Goal: Information Seeking & Learning: Learn about a topic

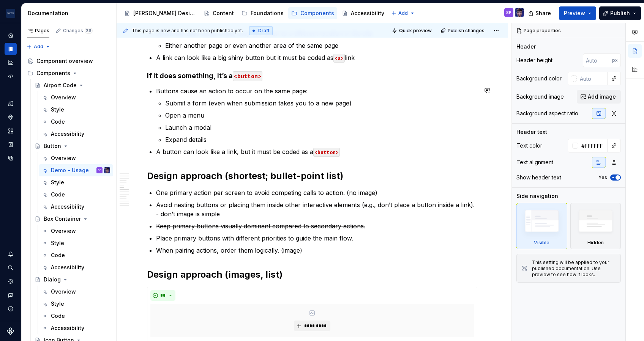
scroll to position [499, 0]
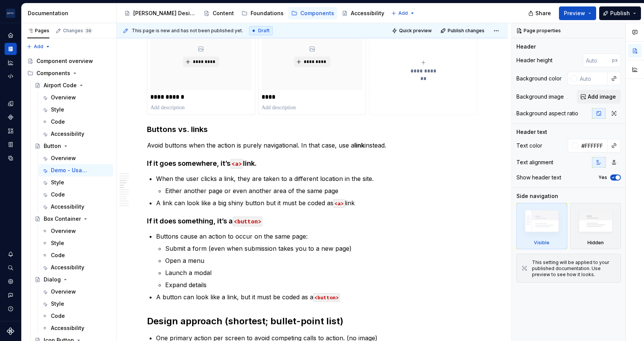
type textarea "*"
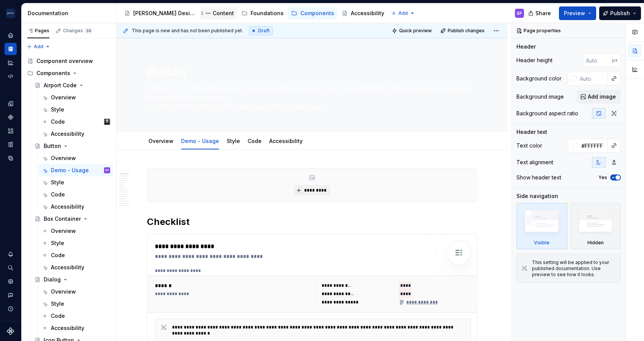
click at [213, 13] on div "Content" at bounding box center [223, 13] width 21 height 8
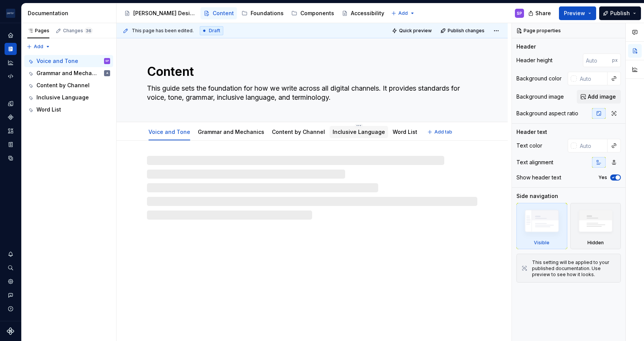
click at [343, 134] on link "Inclusive Language" at bounding box center [359, 132] width 52 height 6
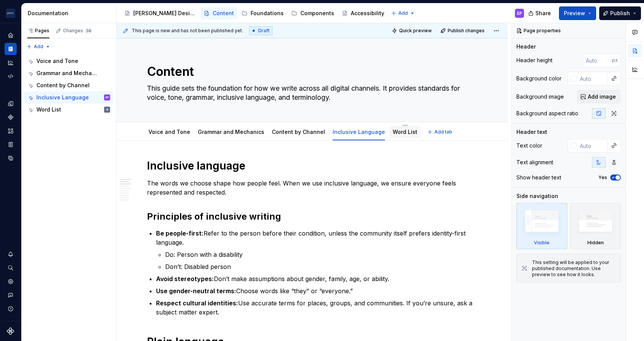
click at [393, 128] on div "Word List" at bounding box center [405, 132] width 25 height 9
click at [393, 133] on link "Word List" at bounding box center [405, 132] width 25 height 6
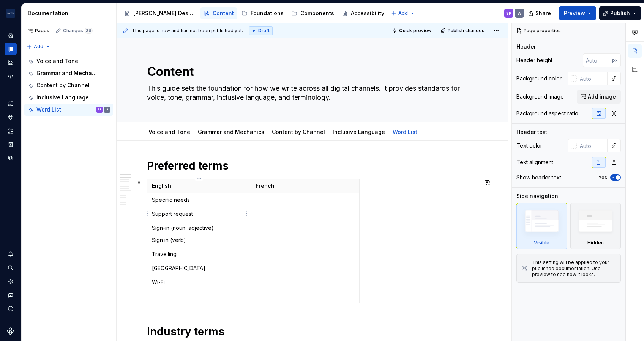
click at [195, 210] on td "Support request" at bounding box center [199, 214] width 104 height 14
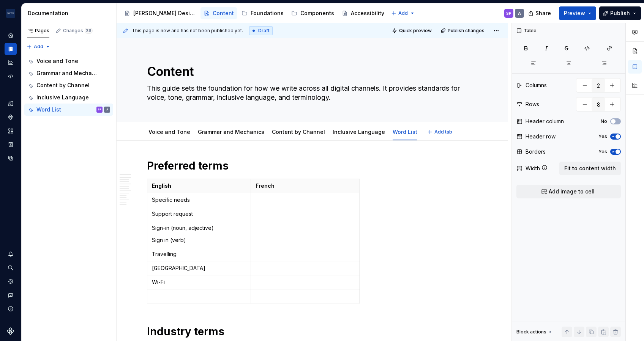
type textarea "*"
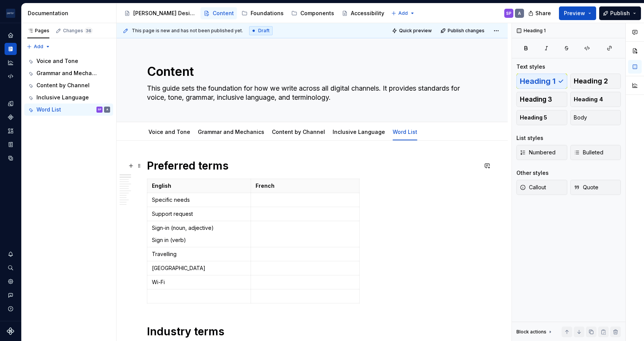
click at [168, 166] on h1 "Preferred terms" at bounding box center [312, 166] width 330 height 14
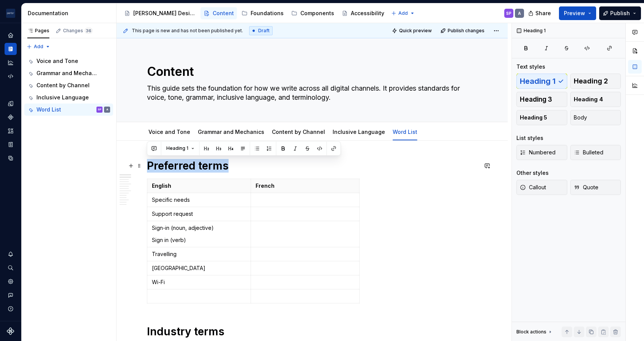
click at [168, 166] on h1 "Preferred terms" at bounding box center [312, 166] width 330 height 14
copy h1 "Preferred terms"
click at [239, 165] on h1 "Preferred terms" at bounding box center [312, 166] width 330 height 14
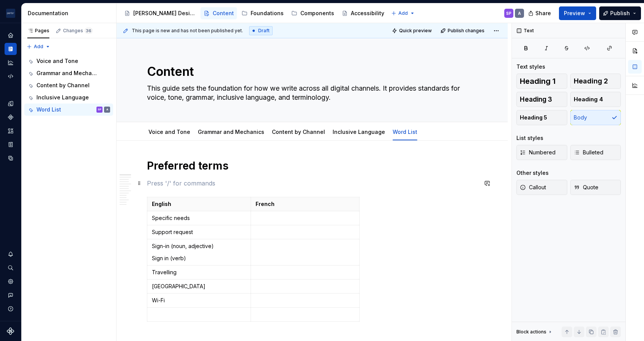
click at [153, 185] on p at bounding box center [312, 183] width 330 height 9
click at [190, 182] on p "Support requests" at bounding box center [312, 183] width 330 height 9
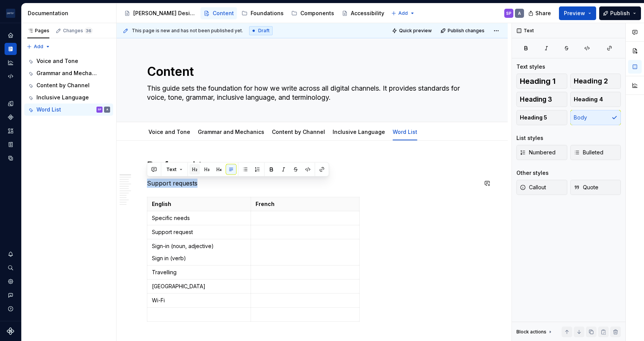
click at [193, 169] on button "button" at bounding box center [195, 169] width 11 height 11
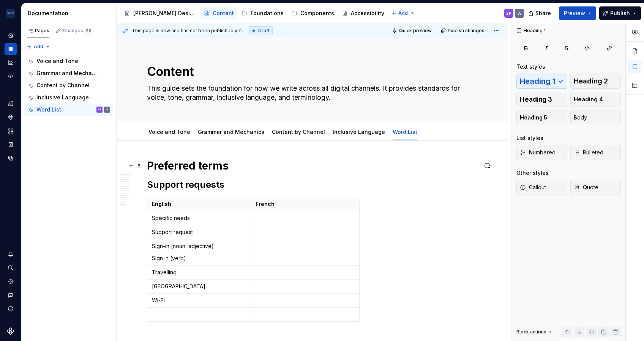
click at [185, 170] on h1 "Preferred terms" at bounding box center [312, 166] width 330 height 14
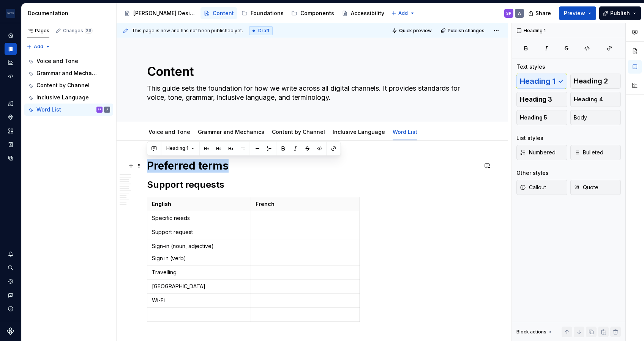
click at [185, 170] on h1 "Preferred terms" at bounding box center [312, 166] width 330 height 14
click at [208, 150] on button "button" at bounding box center [206, 148] width 11 height 11
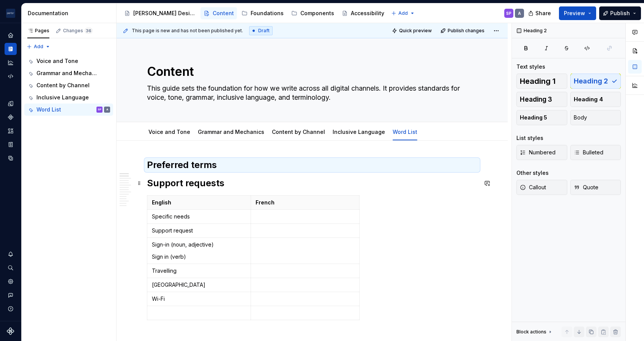
click at [201, 185] on h2 "Support requests" at bounding box center [312, 183] width 330 height 12
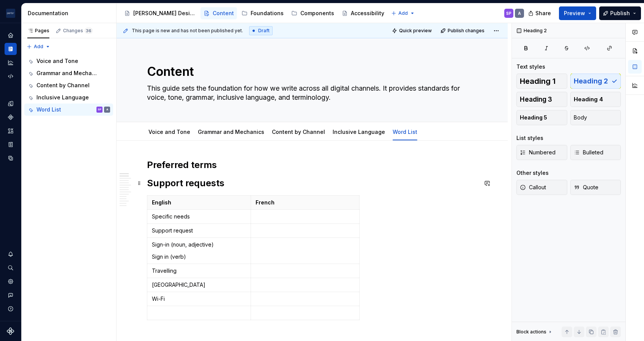
click at [201, 185] on h2 "Support requests" at bounding box center [312, 183] width 330 height 12
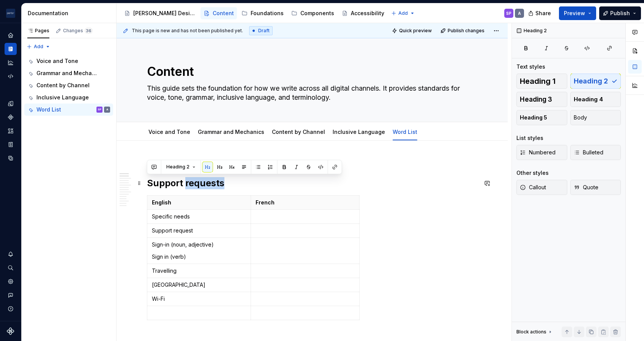
click at [201, 185] on h2 "Support requests" at bounding box center [312, 183] width 330 height 12
click at [222, 167] on button "button" at bounding box center [220, 167] width 11 height 11
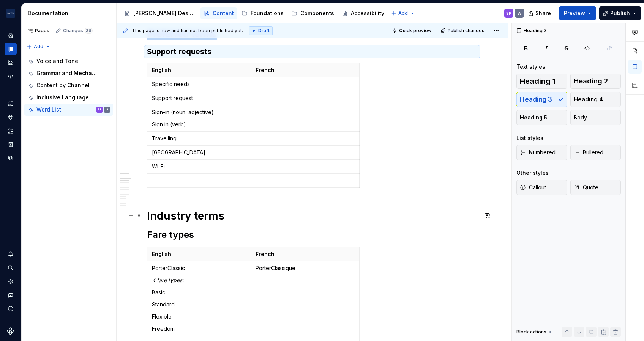
scroll to position [143, 0]
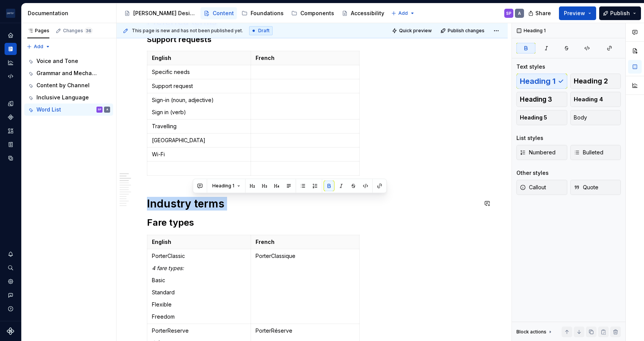
click at [198, 183] on span "Multiple blocks" at bounding box center [183, 186] width 34 height 6
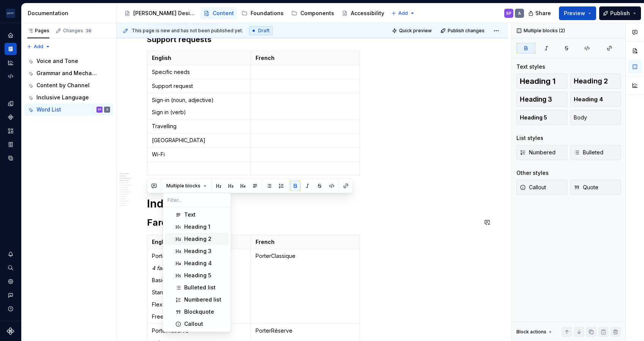
click at [203, 237] on div "Heading 2" at bounding box center [197, 239] width 27 height 8
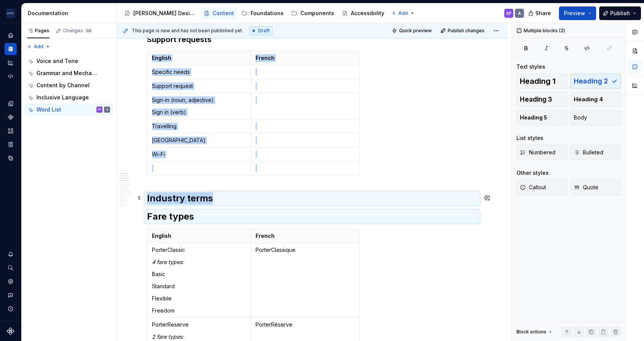
click at [177, 203] on strong "Industry terms" at bounding box center [180, 198] width 66 height 11
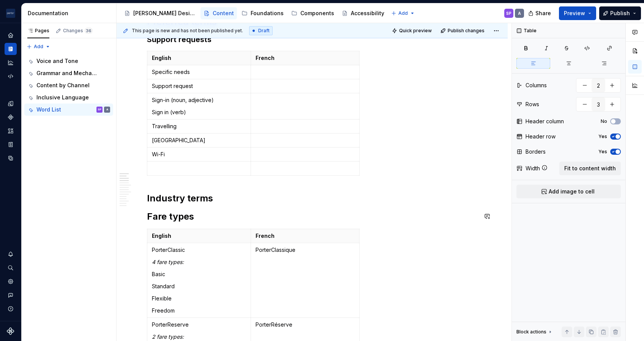
click at [177, 229] on th "English" at bounding box center [199, 236] width 104 height 14
click at [169, 218] on h2 "Fare types" at bounding box center [312, 217] width 330 height 12
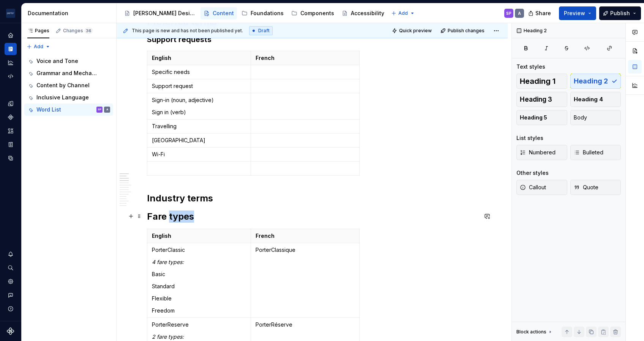
click at [169, 218] on h2 "Fare types" at bounding box center [312, 217] width 330 height 12
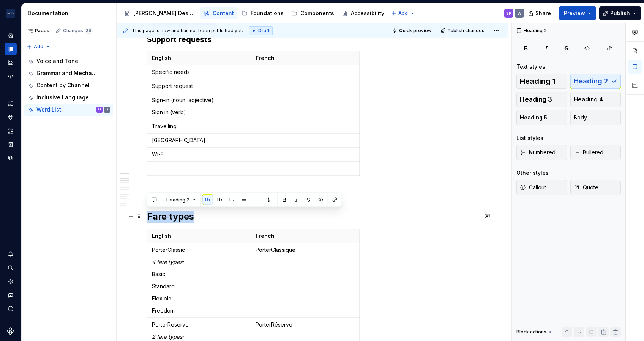
click at [169, 218] on h2 "Fare types" at bounding box center [312, 217] width 330 height 12
click at [220, 203] on button "button" at bounding box center [220, 200] width 11 height 11
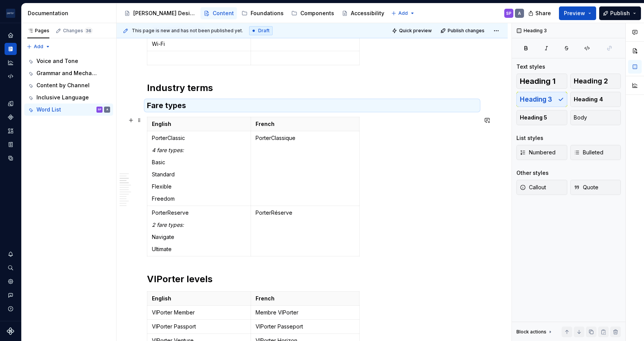
scroll to position [305, 0]
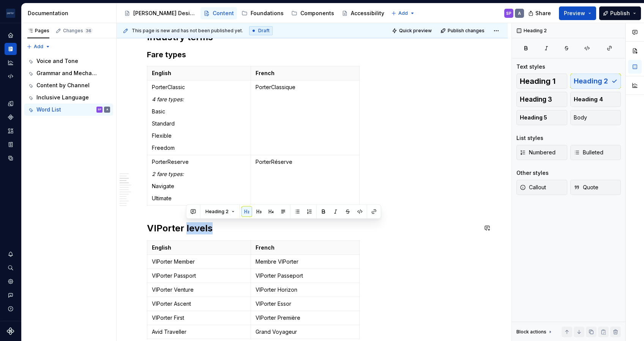
click at [194, 215] on button "button" at bounding box center [193, 212] width 11 height 11
click at [161, 231] on h2 "VIPorter levels" at bounding box center [312, 229] width 330 height 12
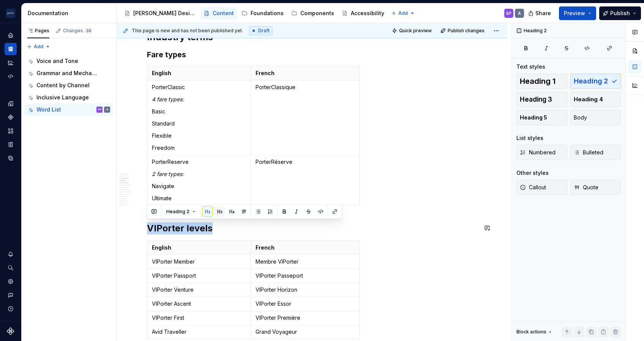
click at [215, 213] on button "button" at bounding box center [220, 212] width 11 height 11
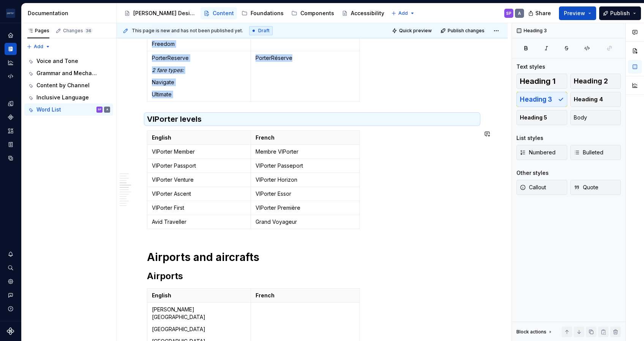
scroll to position [422, 0]
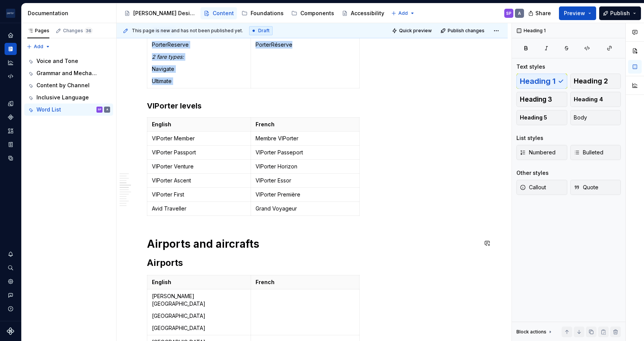
click at [194, 248] on h1 "Airports and aircrafts" at bounding box center [312, 244] width 330 height 14
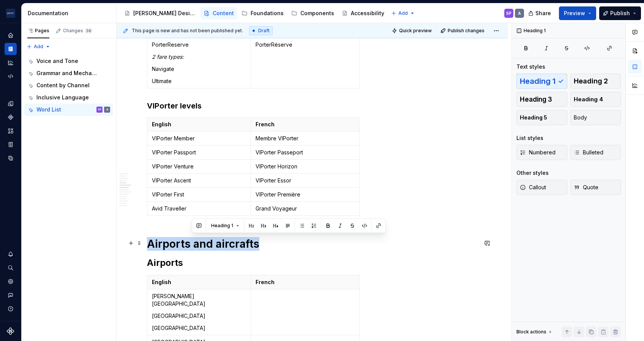
click at [194, 248] on h1 "Airports and aircrafts" at bounding box center [312, 244] width 330 height 14
click at [206, 230] on button "button" at bounding box center [206, 226] width 11 height 11
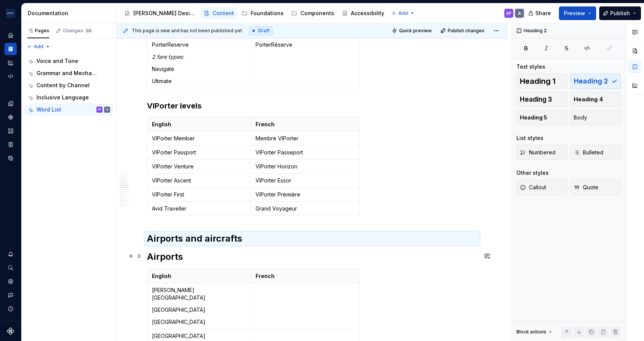
click at [171, 261] on h2 "Airports" at bounding box center [312, 257] width 330 height 12
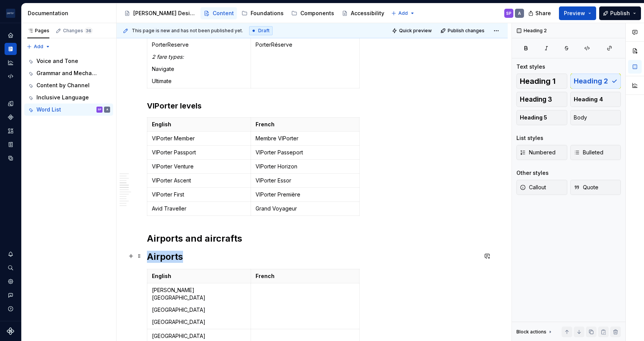
click at [171, 261] on h2 "Airports" at bounding box center [312, 257] width 330 height 12
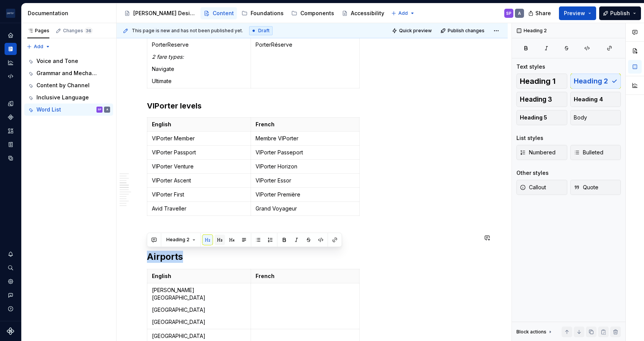
click at [218, 240] on button "button" at bounding box center [220, 240] width 11 height 11
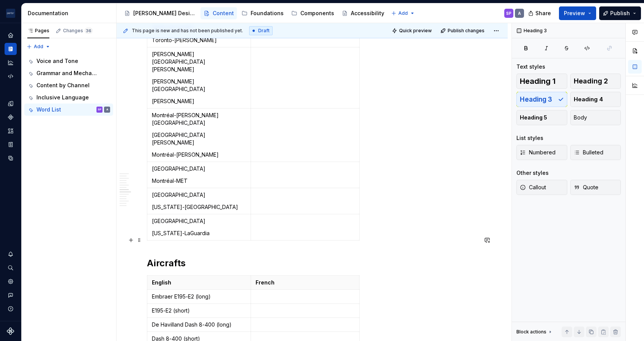
scroll to position [757, 0]
click at [171, 234] on div "Preferred terms Support requests English French Specific needs Support request …" at bounding box center [312, 265] width 330 height 1724
click at [169, 217] on div "Preferred terms Support requests English French Specific needs Support request …" at bounding box center [312, 265] width 330 height 1724
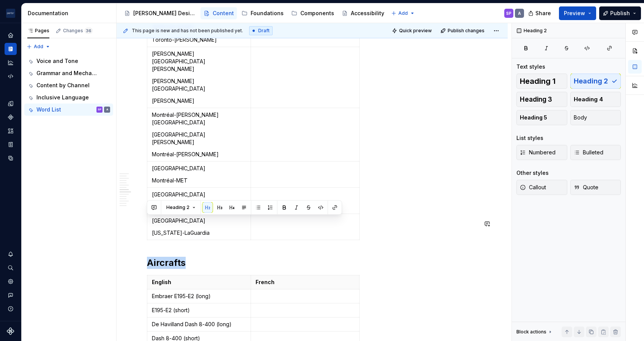
click at [169, 217] on div "Preferred terms Support requests English French Specific needs Support request …" at bounding box center [312, 265] width 330 height 1724
click at [218, 206] on button "button" at bounding box center [220, 207] width 11 height 11
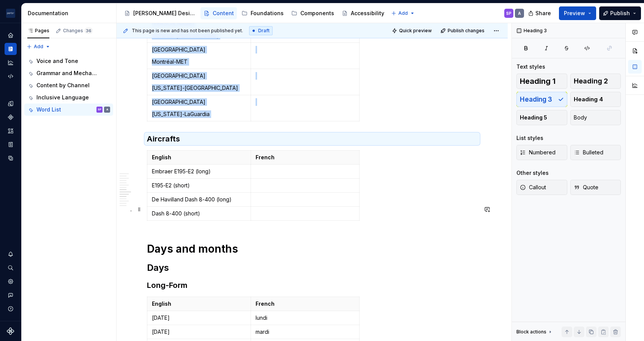
scroll to position [876, 0]
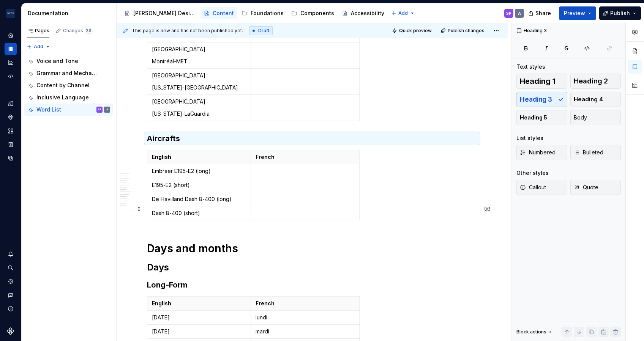
click at [187, 242] on strong "Days and months" at bounding box center [192, 248] width 91 height 13
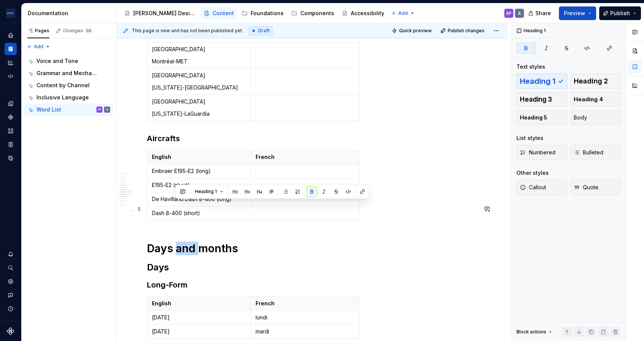
click at [187, 242] on strong "Days and months" at bounding box center [192, 248] width 91 height 13
click at [209, 188] on button "button" at bounding box center [206, 191] width 11 height 11
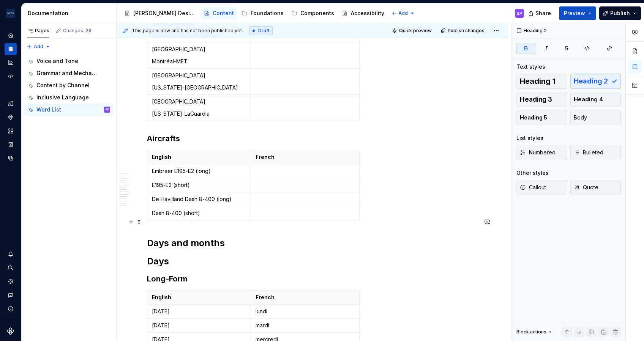
click at [169, 256] on h2 "Days" at bounding box center [312, 262] width 330 height 12
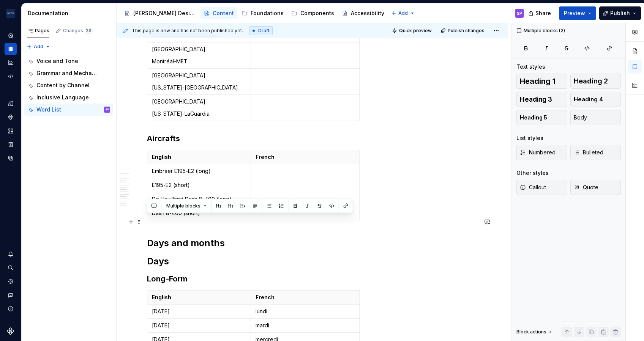
click at [169, 256] on h2 "Days" at bounding box center [312, 262] width 330 height 12
click at [217, 207] on button "button" at bounding box center [220, 206] width 11 height 11
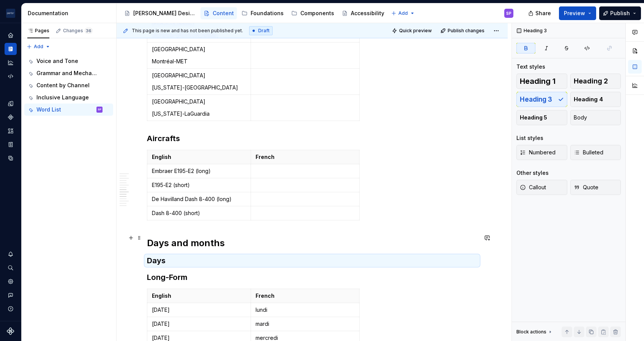
click at [174, 272] on h3 "Long-Form" at bounding box center [312, 277] width 330 height 11
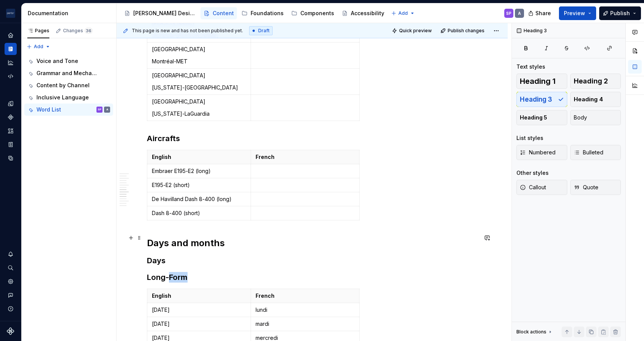
click at [174, 272] on h3 "Long-Form" at bounding box center [312, 277] width 330 height 11
click at [232, 222] on button "button" at bounding box center [232, 223] width 11 height 11
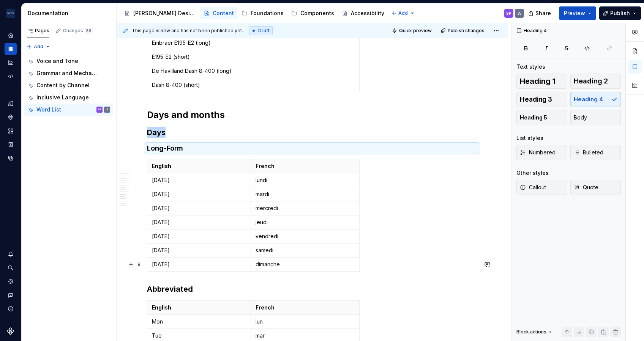
scroll to position [1035, 0]
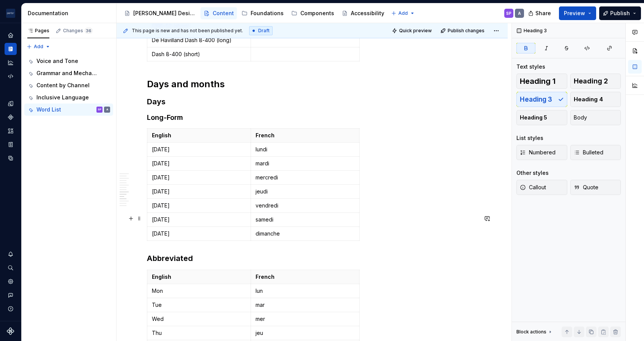
click at [171, 253] on h3 "Abbreviated" at bounding box center [312, 258] width 330 height 11
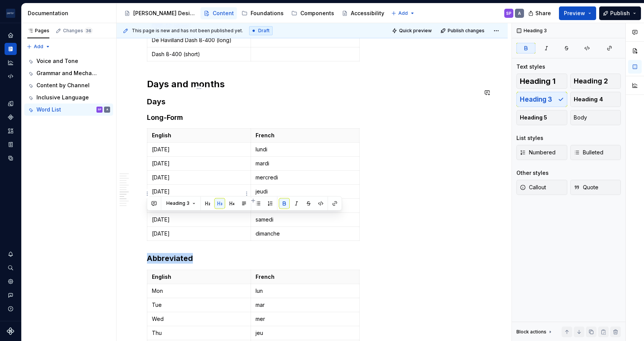
drag, startPoint x: 206, startPoint y: 202, endPoint x: 179, endPoint y: 226, distance: 36.0
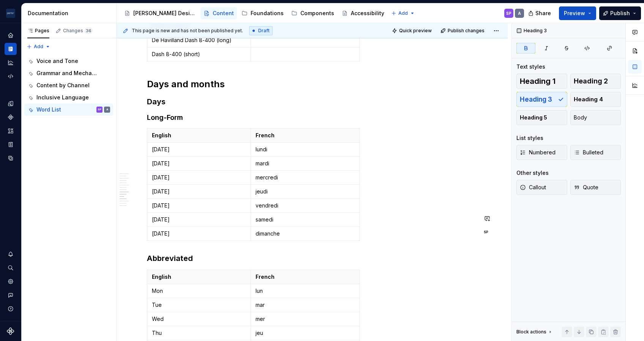
click at [175, 254] on strong "Abbreviated" at bounding box center [170, 258] width 46 height 9
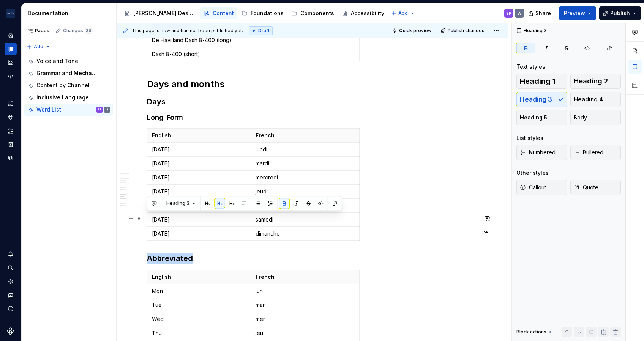
click at [175, 254] on strong "Abbreviated" at bounding box center [170, 258] width 46 height 9
click at [164, 113] on h4 "Long-Form" at bounding box center [312, 117] width 330 height 9
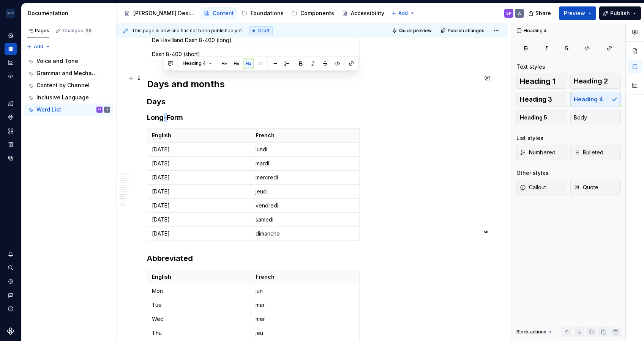
click at [164, 113] on h4 "Long-Form" at bounding box center [312, 117] width 330 height 9
click at [177, 254] on strong "Abbreviated" at bounding box center [170, 258] width 46 height 9
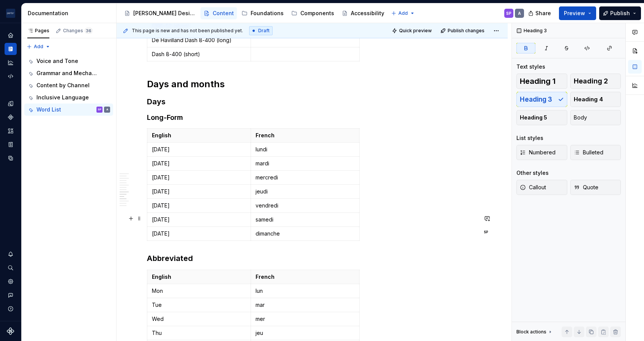
click at [177, 254] on strong "Abbreviated" at bounding box center [170, 258] width 46 height 9
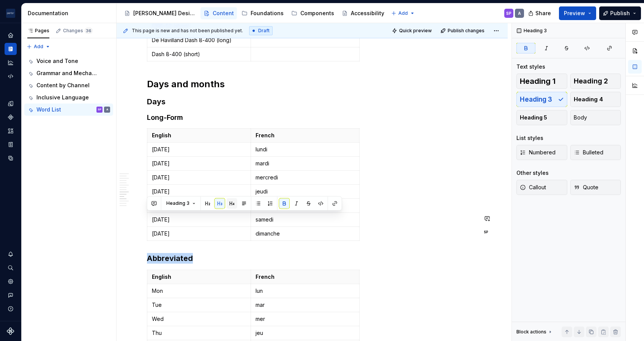
click at [230, 201] on button "button" at bounding box center [232, 203] width 11 height 11
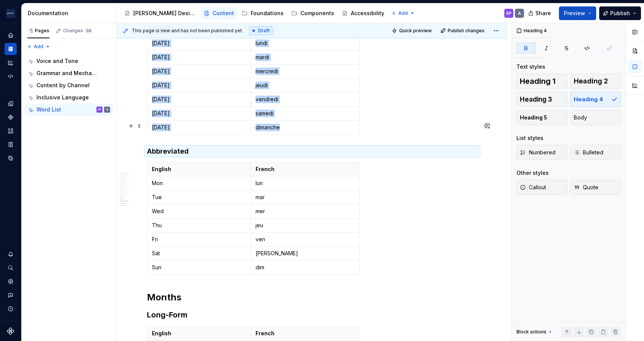
scroll to position [1197, 0]
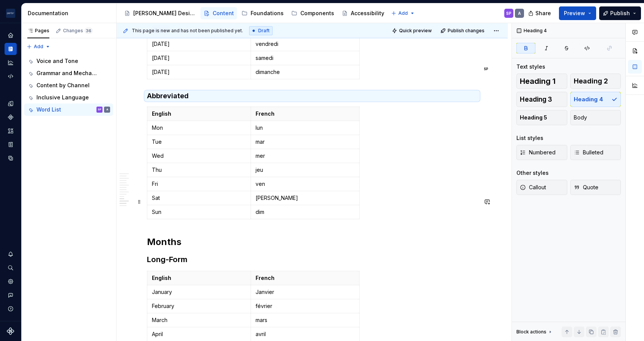
click at [167, 237] on strong "Months" at bounding box center [164, 242] width 35 height 11
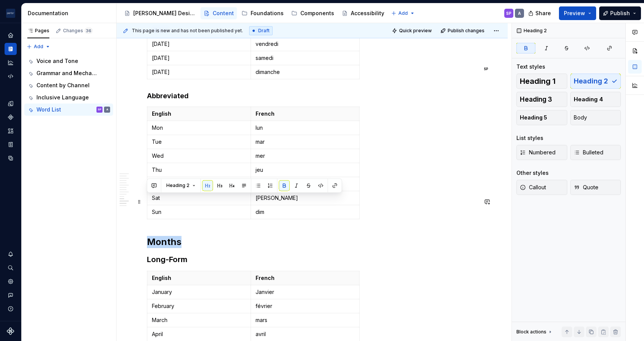
click at [167, 237] on strong "Months" at bounding box center [164, 242] width 35 height 11
click at [216, 185] on button "button" at bounding box center [220, 185] width 11 height 11
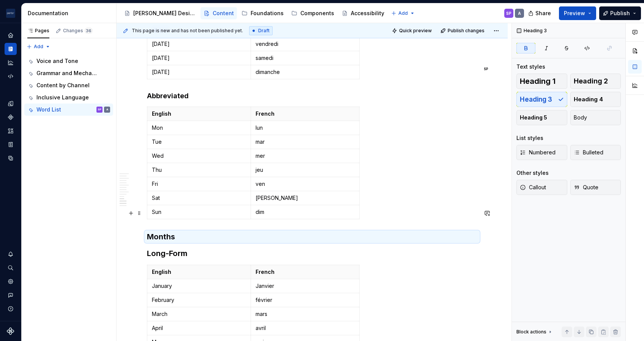
click at [182, 248] on h3 "Long-Form" at bounding box center [312, 253] width 330 height 11
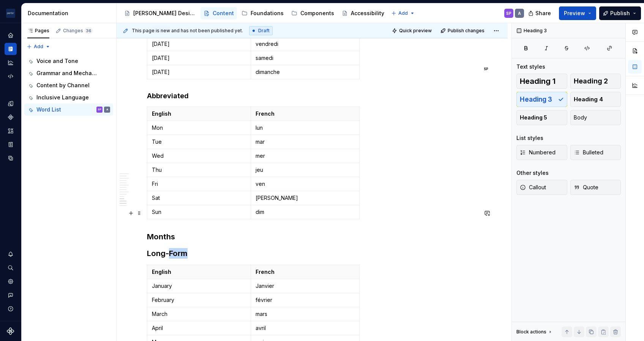
click at [182, 248] on h3 "Long-Form" at bounding box center [312, 253] width 330 height 11
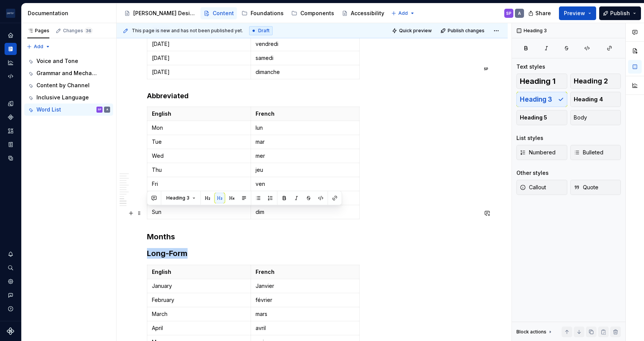
click at [182, 248] on h3 "Long-Form" at bounding box center [312, 253] width 330 height 11
click at [232, 196] on button "button" at bounding box center [232, 198] width 11 height 11
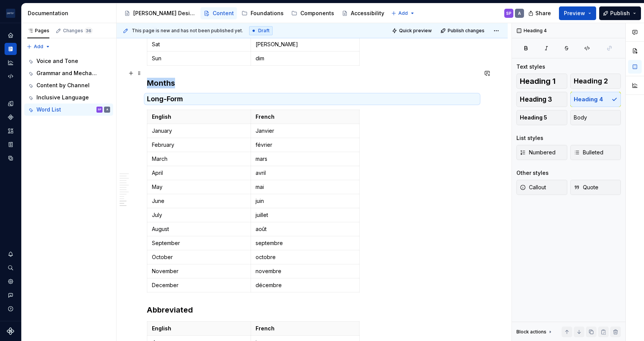
scroll to position [1415, 0]
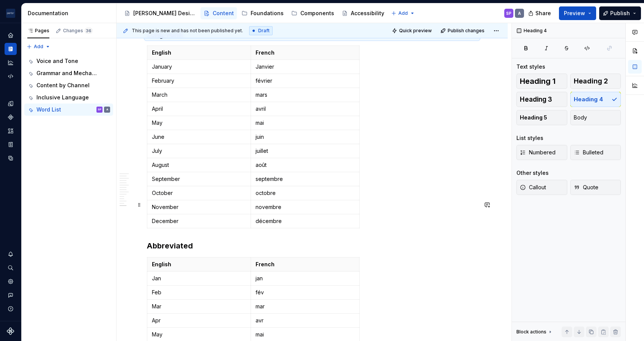
click at [169, 241] on h3 "Abbreviated" at bounding box center [312, 246] width 330 height 11
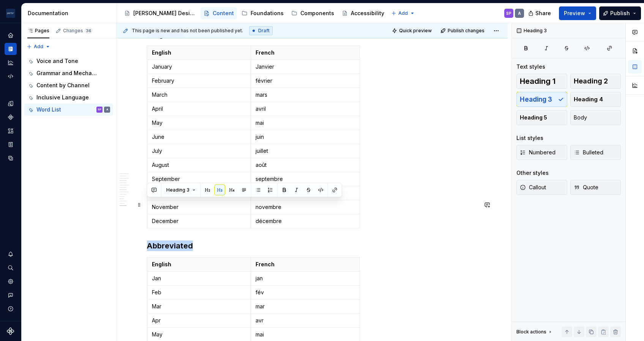
click at [169, 241] on h3 "Abbreviated" at bounding box center [312, 246] width 330 height 11
click at [229, 189] on button "button" at bounding box center [232, 190] width 11 height 11
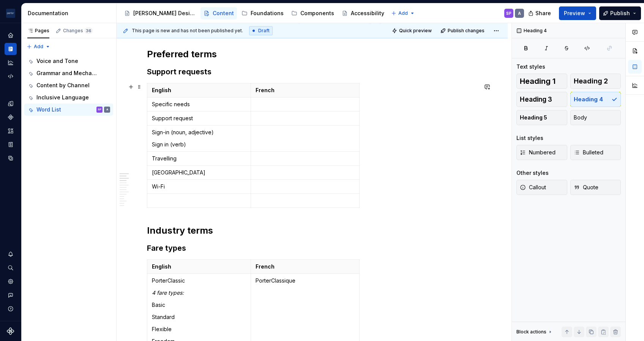
scroll to position [0, 0]
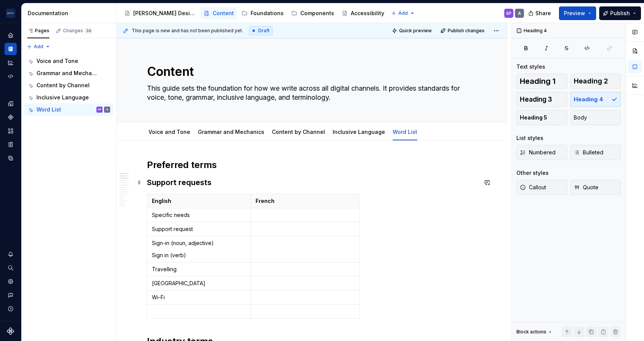
click at [216, 184] on h3 "Support requests" at bounding box center [312, 182] width 330 height 11
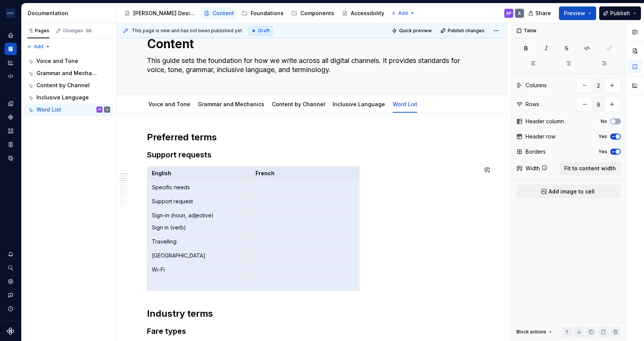
scroll to position [46, 0]
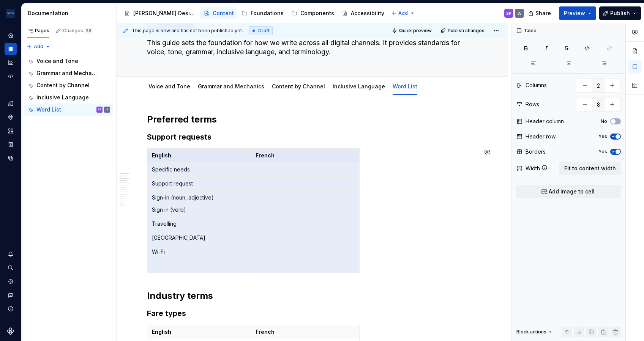
drag, startPoint x: 161, startPoint y: 173, endPoint x: 295, endPoint y: 309, distance: 190.7
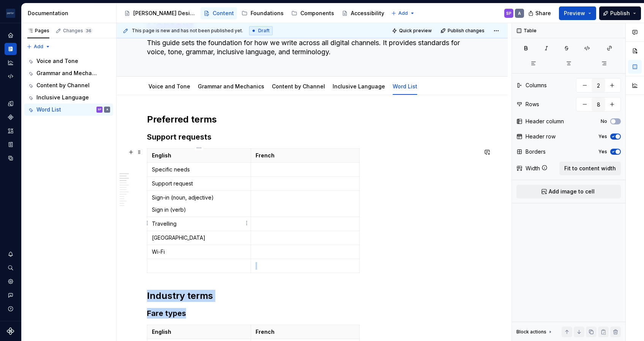
click at [182, 219] on td "Travelling" at bounding box center [199, 224] width 104 height 14
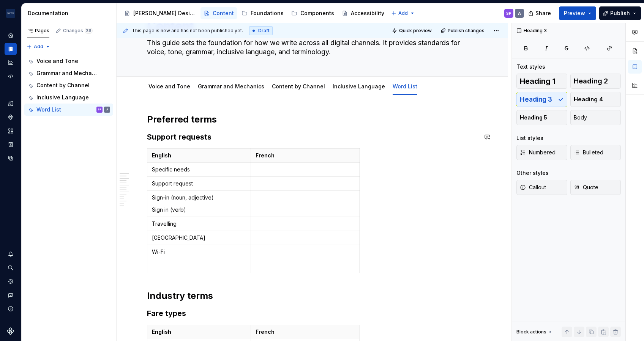
click at [149, 137] on h3 "Support requests" at bounding box center [312, 137] width 330 height 11
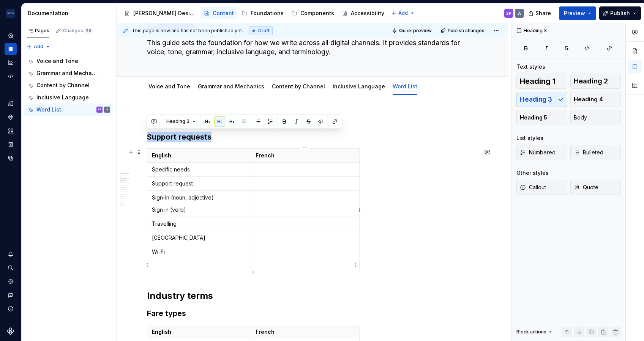
drag, startPoint x: 149, startPoint y: 137, endPoint x: 278, endPoint y: 269, distance: 184.0
copy h3 "Support requests"
click at [198, 184] on p "Support request" at bounding box center [199, 184] width 94 height 8
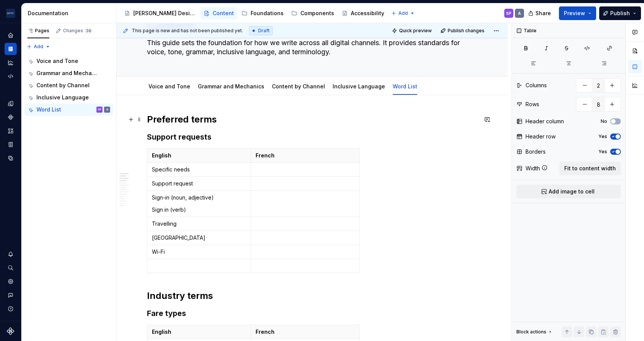
click at [228, 125] on h2 "Preferred terms" at bounding box center [312, 120] width 330 height 12
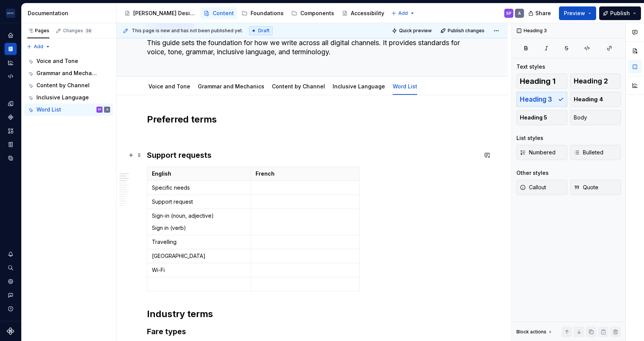
click at [149, 156] on h3 "Support requests" at bounding box center [312, 155] width 330 height 11
click at [147, 155] on h3 "Support requests" at bounding box center [312, 155] width 330 height 11
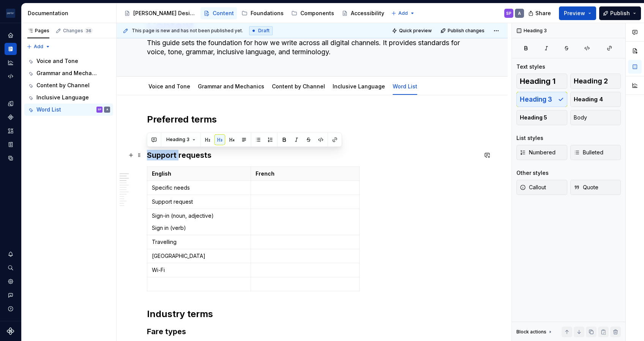
click at [147, 155] on h3 "Support requests" at bounding box center [312, 155] width 330 height 11
drag, startPoint x: 147, startPoint y: 155, endPoint x: 265, endPoint y: 231, distance: 140.4
click at [289, 205] on td at bounding box center [305, 202] width 109 height 14
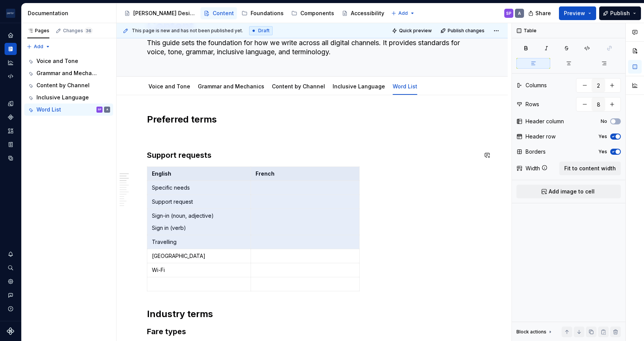
drag, startPoint x: 256, startPoint y: 243, endPoint x: 158, endPoint y: 143, distance: 140.5
click at [193, 134] on p at bounding box center [312, 136] width 330 height 9
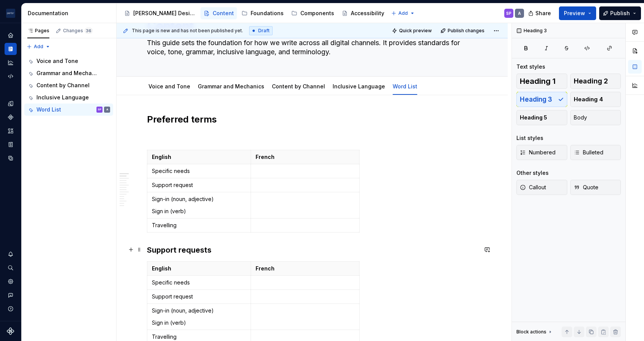
click at [172, 246] on h3 "Support requests" at bounding box center [312, 250] width 330 height 11
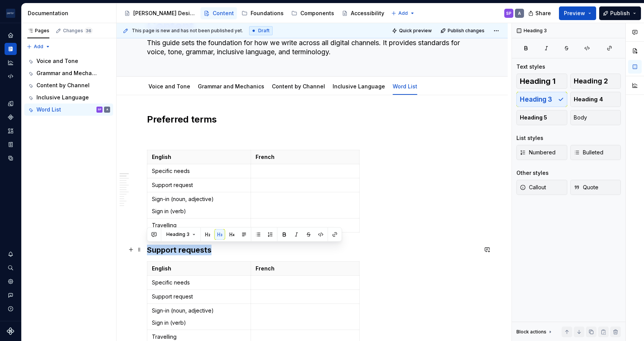
click at [172, 246] on h3 "Support requests" at bounding box center [312, 250] width 330 height 11
copy h3 "Support requests"
click at [170, 137] on p at bounding box center [312, 136] width 330 height 9
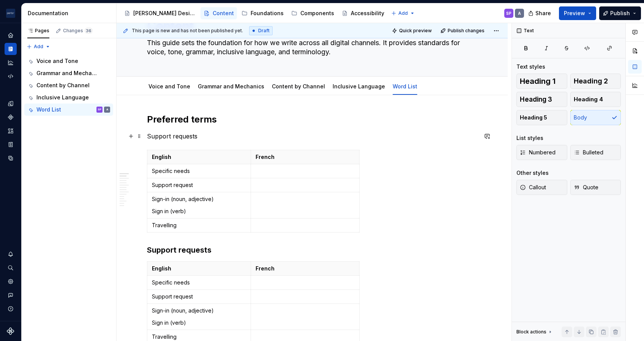
click at [166, 134] on p "Support requests" at bounding box center [312, 136] width 330 height 9
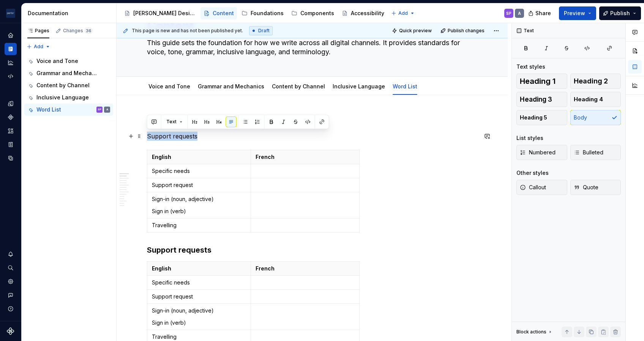
click at [166, 134] on p "Support requests" at bounding box center [312, 136] width 330 height 9
click at [206, 122] on button "button" at bounding box center [207, 122] width 11 height 11
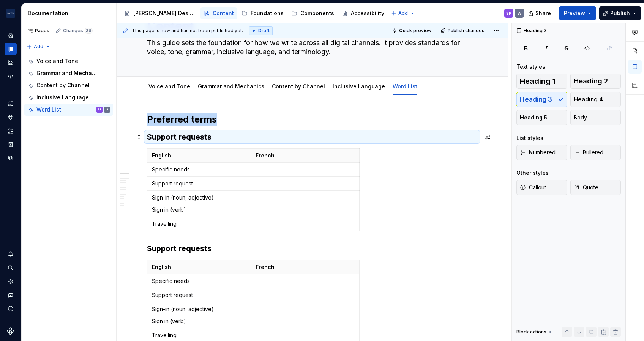
click at [188, 140] on h3 "Support requests" at bounding box center [312, 137] width 330 height 11
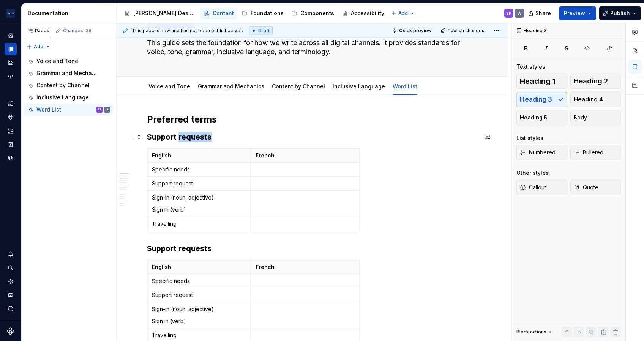
click at [188, 140] on h3 "Support requests" at bounding box center [312, 137] width 330 height 11
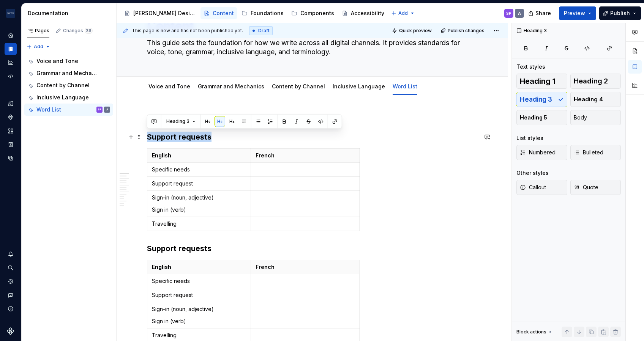
click at [188, 140] on h3 "Support requests" at bounding box center [312, 137] width 330 height 11
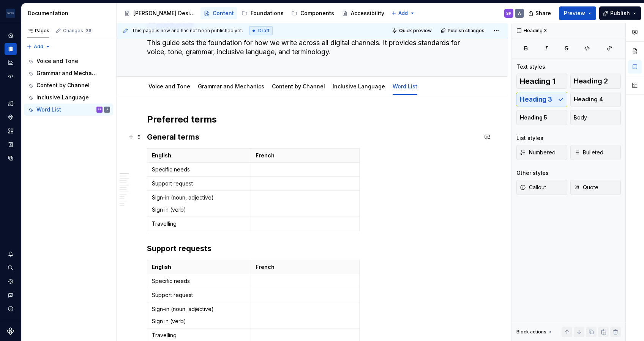
click at [183, 134] on h3 "General terms" at bounding box center [312, 137] width 330 height 11
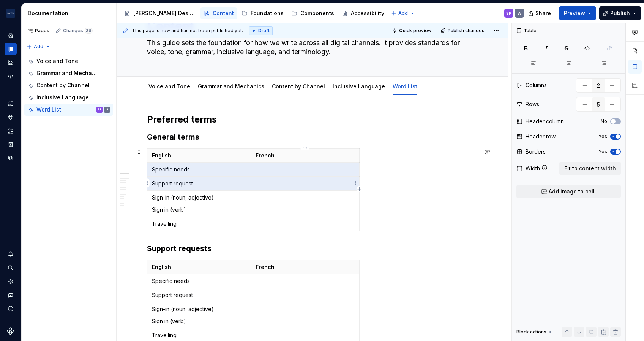
drag, startPoint x: 154, startPoint y: 165, endPoint x: 278, endPoint y: 180, distance: 124.7
click at [278, 180] on tbody "English French Specific needs Support request Sign-in (noun, adjective) Sign in…" at bounding box center [253, 190] width 212 height 82
click at [355, 182] on html "[PERSON_NAME] Airlines SP Design system data Documentation Accessibility guide …" at bounding box center [322, 170] width 644 height 341
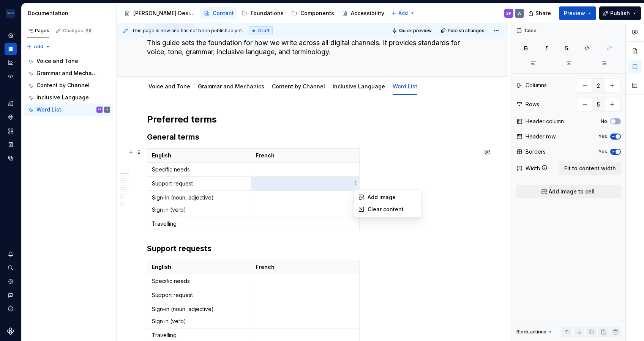
click at [213, 161] on html "[PERSON_NAME] Airlines SP Design system data Documentation Accessibility guide …" at bounding box center [322, 170] width 644 height 341
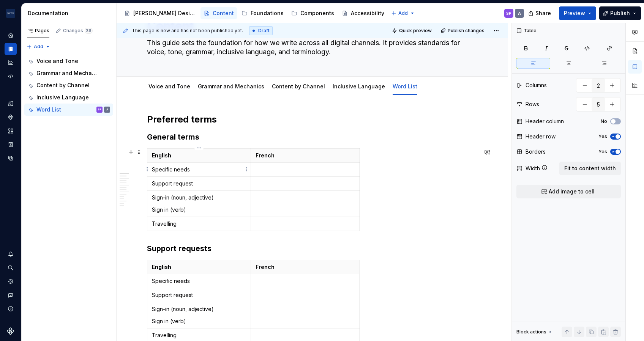
click at [182, 167] on p "Specific needs" at bounding box center [199, 170] width 94 height 8
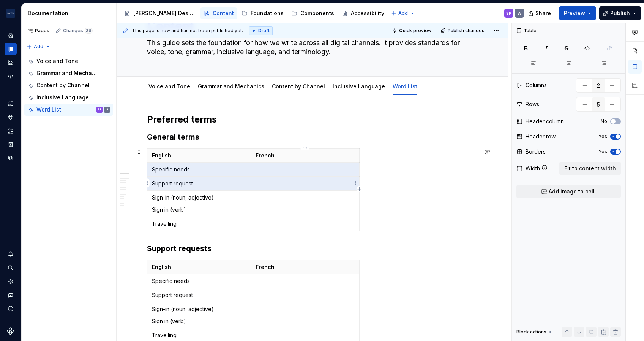
drag, startPoint x: 153, startPoint y: 167, endPoint x: 292, endPoint y: 182, distance: 140.2
click at [292, 182] on tbody "English French Specific needs Support request Sign-in (noun, adjective) Sign in…" at bounding box center [253, 190] width 212 height 82
click at [337, 191] on td at bounding box center [305, 204] width 109 height 26
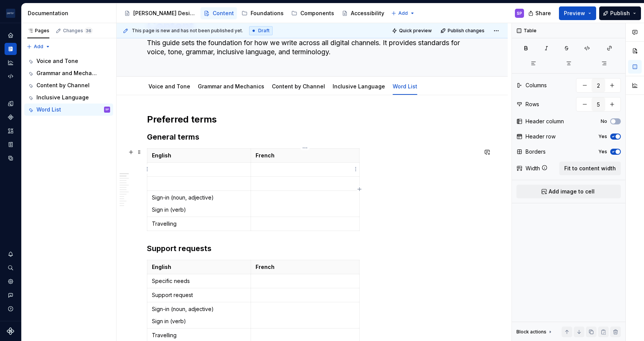
click at [352, 175] on td at bounding box center [305, 170] width 109 height 14
click at [354, 169] on html "[PERSON_NAME] Airlines SP Design system data Documentation Accessibility guide …" at bounding box center [322, 170] width 644 height 341
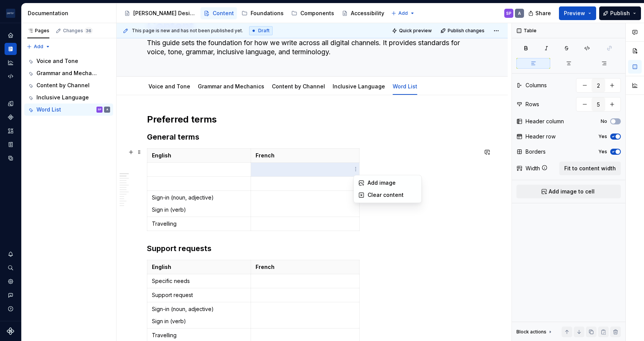
click at [311, 181] on html "[PERSON_NAME] Airlines SP Design system data Documentation Accessibility guide …" at bounding box center [322, 170] width 644 height 341
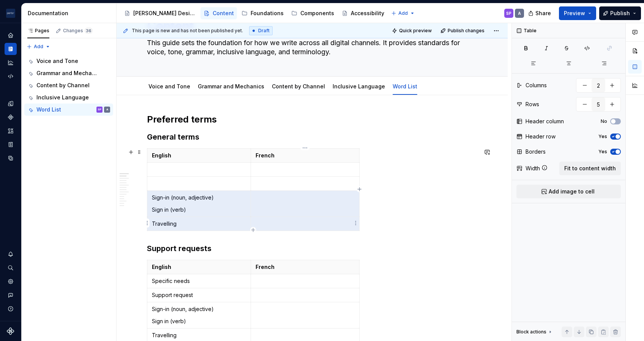
drag, startPoint x: 177, startPoint y: 197, endPoint x: 322, endPoint y: 221, distance: 146.7
click at [322, 221] on tbody "English French Sign-in (noun, adjective) Sign in (verb) Travelling" at bounding box center [253, 190] width 212 height 82
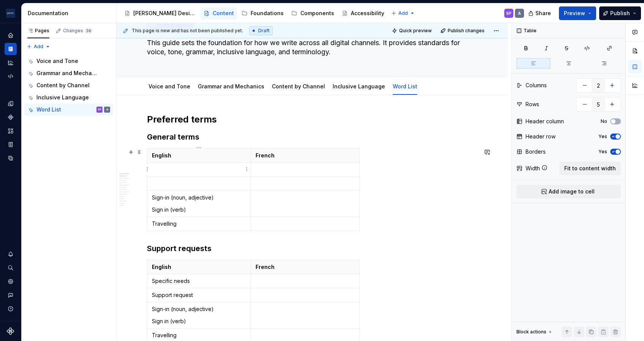
click at [231, 166] on p at bounding box center [199, 170] width 94 height 8
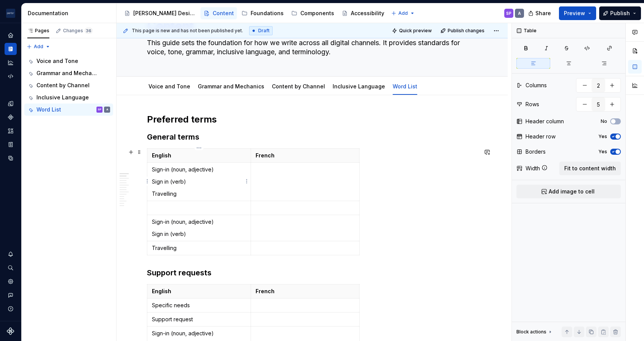
click at [164, 184] on p "Sign in (verb)" at bounding box center [199, 182] width 94 height 8
click at [164, 197] on p "Travelling" at bounding box center [199, 194] width 94 height 8
type textarea "*"
copy p "Travelling"
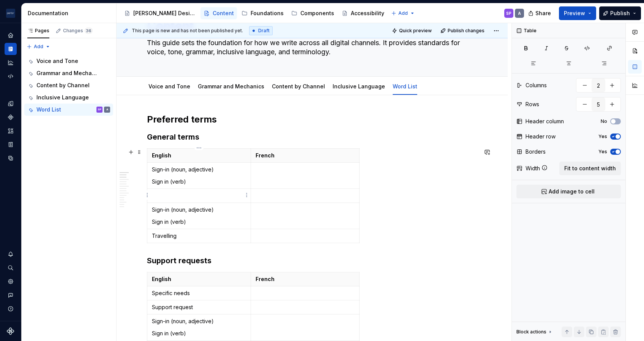
click at [163, 202] on td at bounding box center [199, 196] width 104 height 14
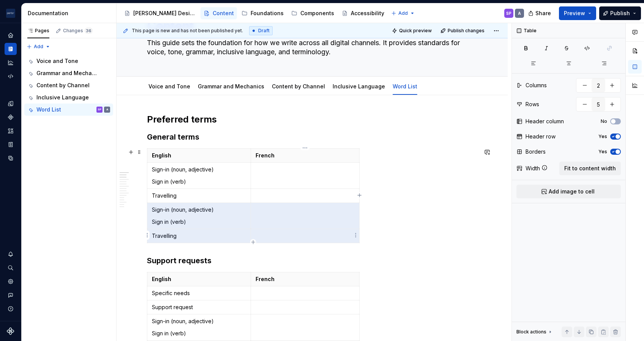
drag, startPoint x: 156, startPoint y: 204, endPoint x: 304, endPoint y: 231, distance: 150.1
click at [304, 231] on tbody "English French Sign-in (noun, adjective) Sign in (verb) Travelling Sign-in (nou…" at bounding box center [253, 196] width 212 height 95
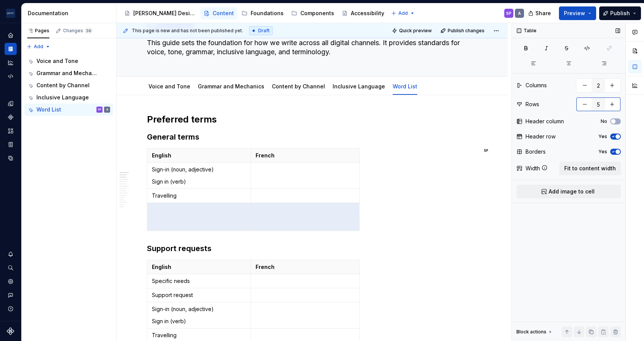
click at [579, 101] on button "button" at bounding box center [585, 105] width 14 height 14
type input "4"
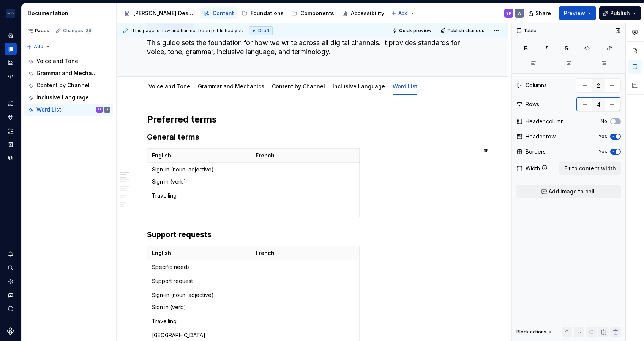
click at [579, 101] on button "button" at bounding box center [585, 105] width 14 height 14
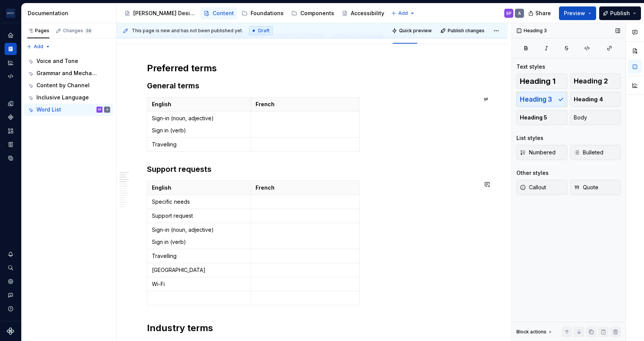
scroll to position [96, 0]
click at [161, 205] on p "Specific needs" at bounding box center [199, 203] width 94 height 8
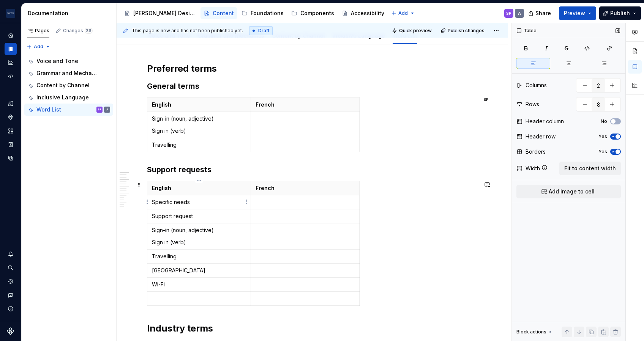
click at [161, 205] on p "Specific needs" at bounding box center [199, 203] width 94 height 8
click at [171, 234] on p "Sign-in (noun, adjective)" at bounding box center [199, 231] width 94 height 8
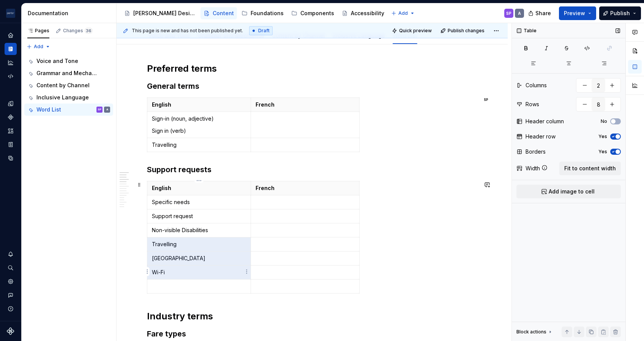
drag, startPoint x: 155, startPoint y: 247, endPoint x: 194, endPoint y: 277, distance: 49.1
click at [194, 277] on tbody "English French Specific needs Support request Non-visible Disabilities Travelli…" at bounding box center [253, 238] width 212 height 112
click at [209, 191] on p "English" at bounding box center [199, 189] width 94 height 8
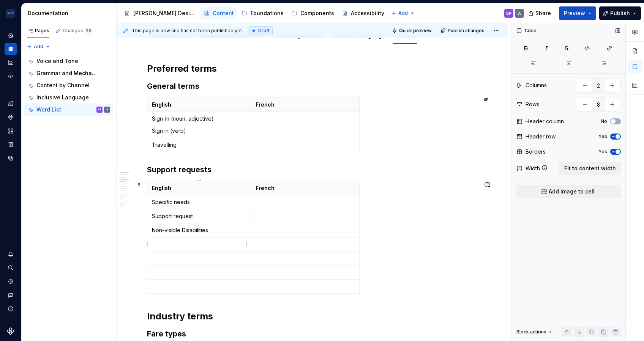
click at [198, 243] on p at bounding box center [199, 245] width 94 height 8
click at [185, 227] on p "Non-visible Disabilities" at bounding box center [199, 231] width 94 height 8
click at [191, 260] on p at bounding box center [199, 259] width 94 height 8
click at [201, 283] on td "D/deaf or hard of hearing" at bounding box center [199, 269] width 104 height 34
click at [179, 269] on p at bounding box center [199, 273] width 94 height 8
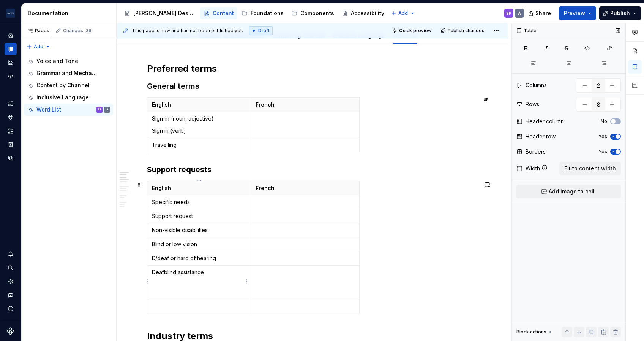
click at [176, 278] on td "Deafblind assistance" at bounding box center [199, 283] width 104 height 34
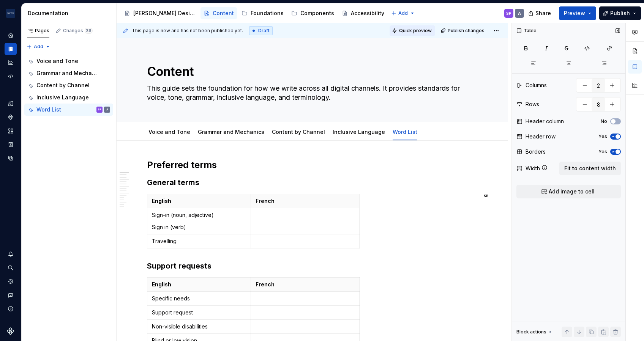
click at [401, 33] on button "Quick preview" at bounding box center [413, 30] width 46 height 11
click at [157, 128] on div "Voice and Tone" at bounding box center [170, 132] width 42 height 9
click at [158, 128] on div "Voice and Tone" at bounding box center [170, 132] width 42 height 8
click at [163, 123] on div "Voice and Tone Grammar and Mechanics Content by Channel Inclusive Language Word…" at bounding box center [312, 131] width 391 height 19
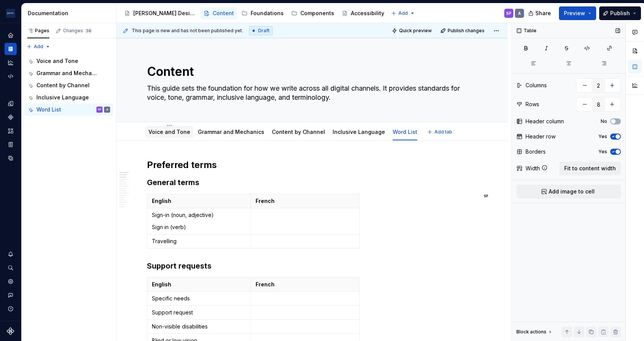
click at [161, 129] on link "Voice and Tone" at bounding box center [170, 132] width 42 height 6
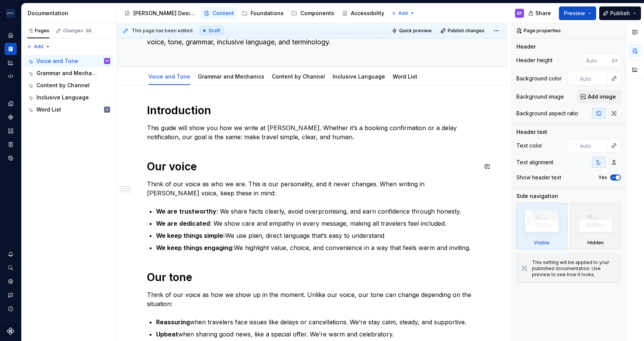
scroll to position [58, 0]
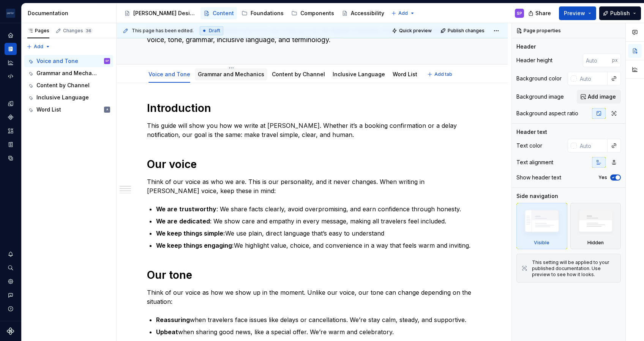
click at [231, 78] on div "Grammar and Mechanics" at bounding box center [231, 74] width 66 height 9
click at [230, 76] on link "Grammar and Mechanics" at bounding box center [231, 74] width 66 height 6
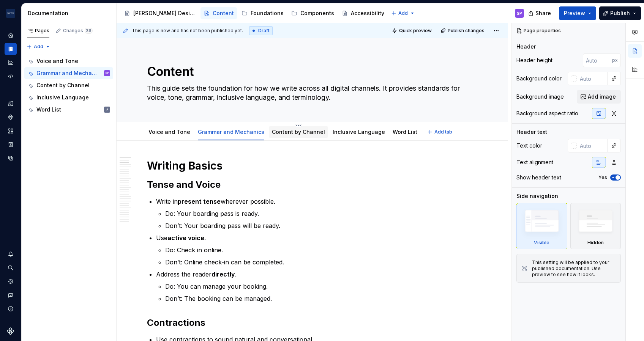
click at [283, 132] on link "Content by Channel" at bounding box center [298, 132] width 53 height 6
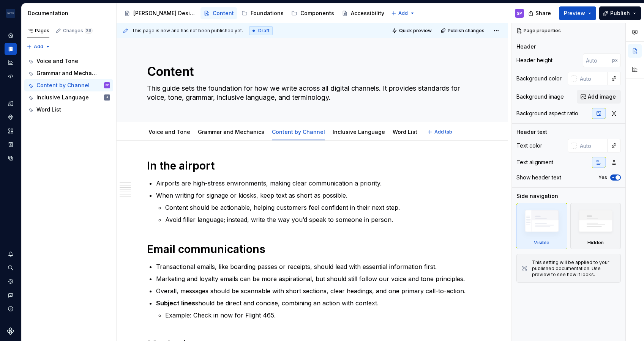
type textarea "*"
click at [152, 167] on h1 "In the airport" at bounding box center [312, 166] width 330 height 14
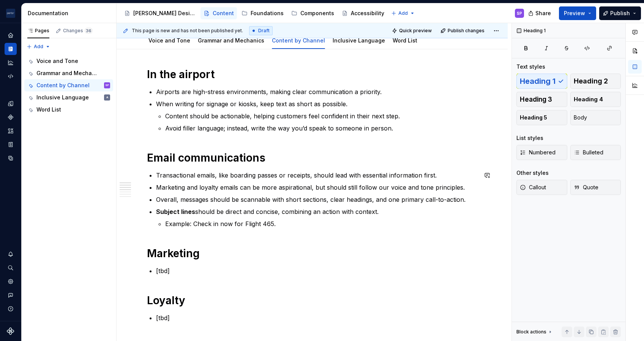
scroll to position [57, 0]
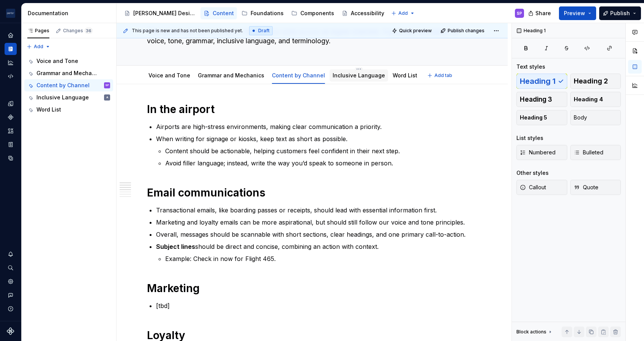
click at [357, 75] on link "Inclusive Language" at bounding box center [359, 75] width 52 height 6
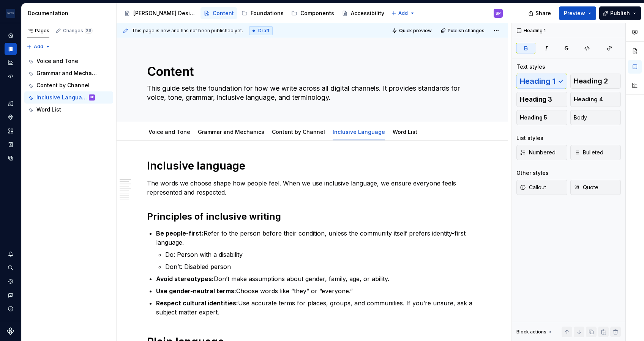
type textarea "*"
